Goal: Find specific page/section: Find specific page/section

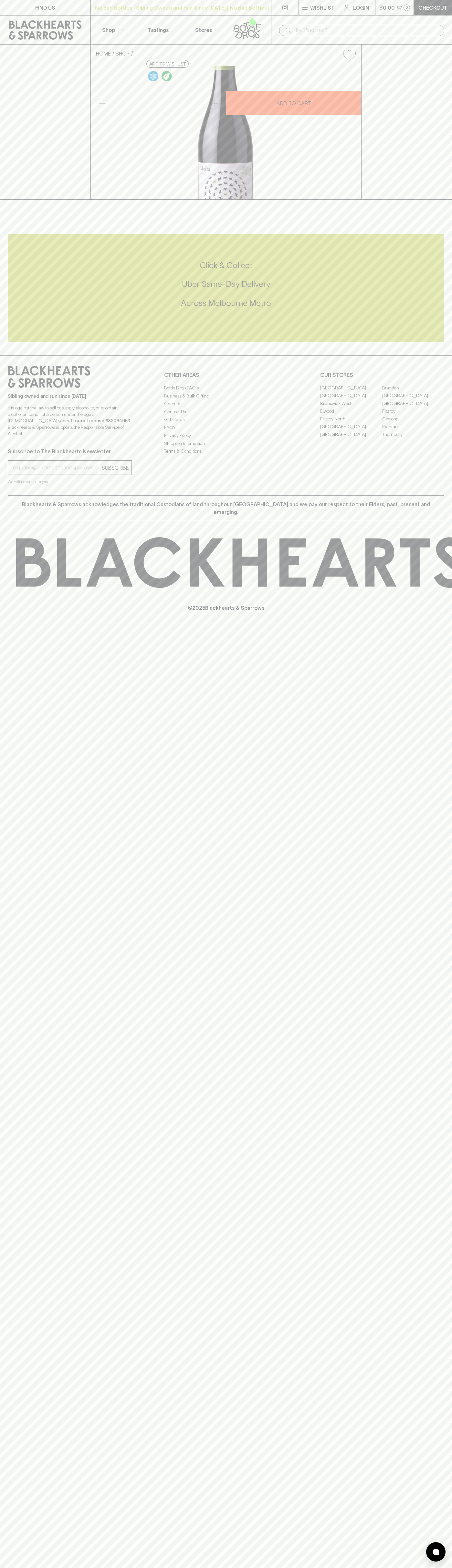
click at [276, 26] on div "​" at bounding box center [361, 30] width 181 height 29
click at [420, 790] on div "FIND US | No Bad Bottles | Sibling Owned and Run Since 2006 | No Bad Bottles | …" at bounding box center [226, 784] width 452 height 1568
click at [142, 1567] on html "FIND US | No Bad Bottles | Sibling Owned and Run Since 2006 | No Bad Bottles | …" at bounding box center [226, 784] width 452 height 1568
click at [13, 934] on div "FIND US | No Bad Bottles | Sibling Owned and Run Since 2006 | No Bad Bottles | …" at bounding box center [226, 784] width 452 height 1568
click at [351, 391] on link "[GEOGRAPHIC_DATA]" at bounding box center [351, 388] width 62 height 8
